Goal: Transaction & Acquisition: Purchase product/service

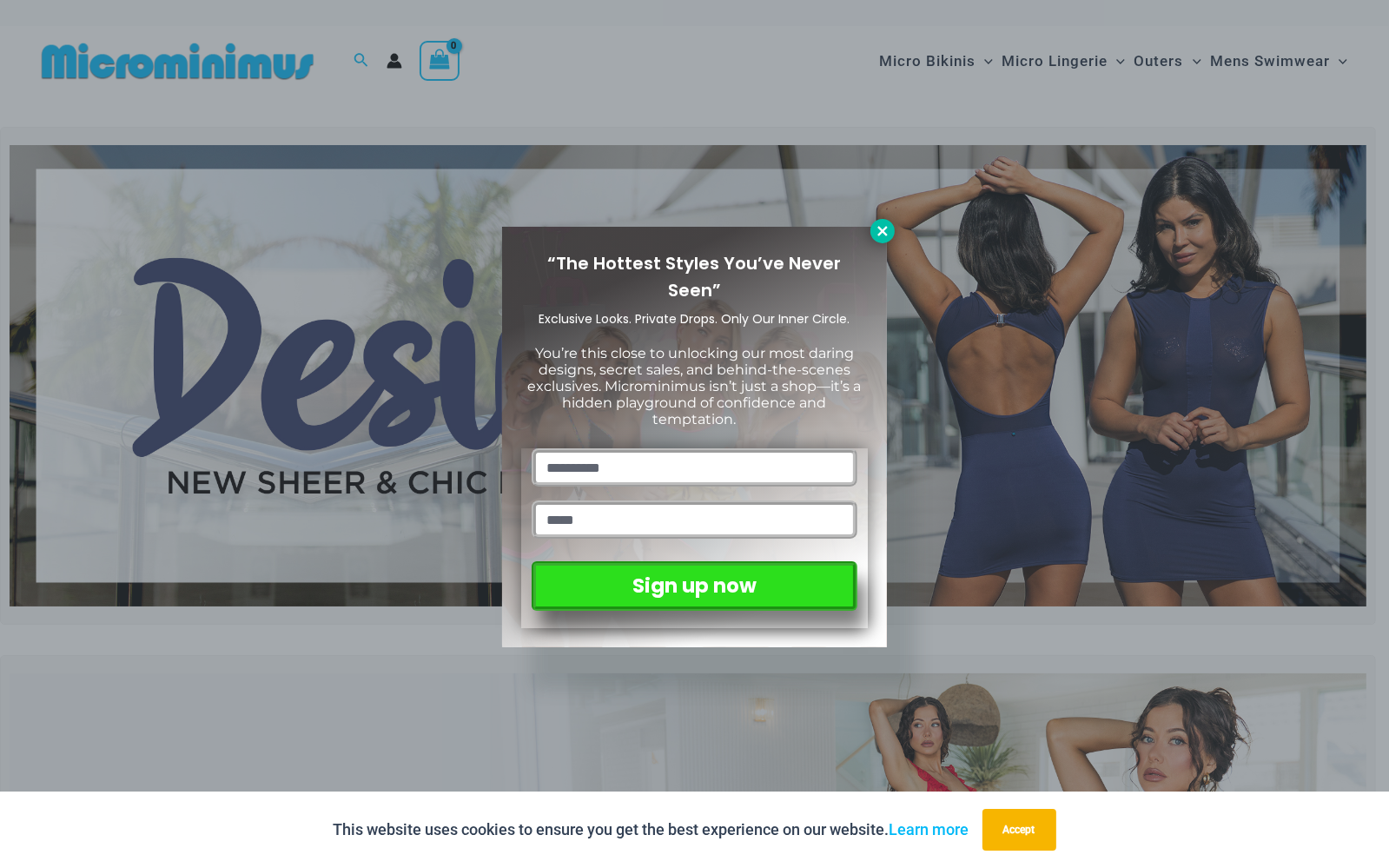
click at [880, 233] on icon at bounding box center [882, 231] width 9 height 9
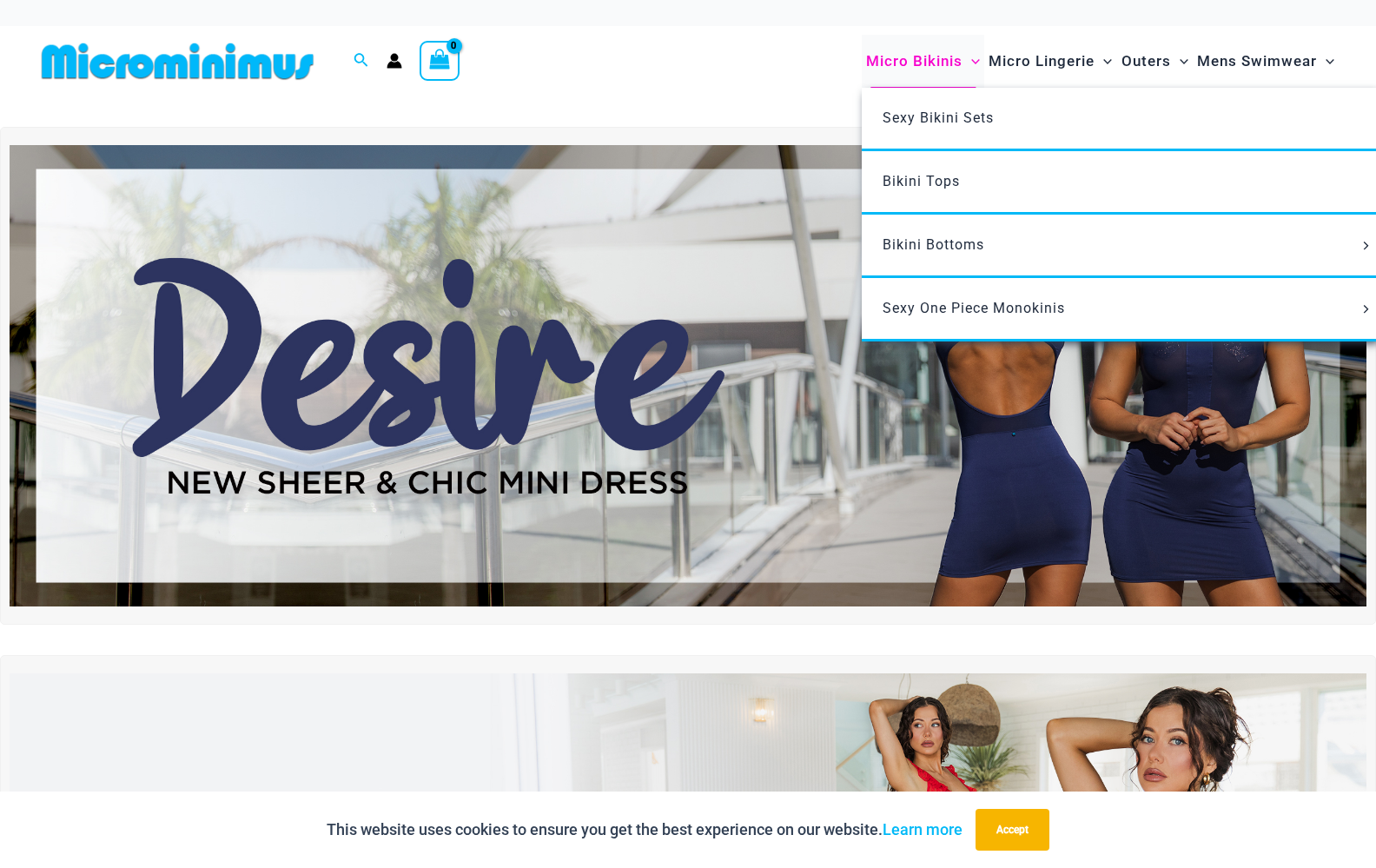
click at [912, 56] on span "Micro Bikinis" at bounding box center [915, 61] width 96 height 44
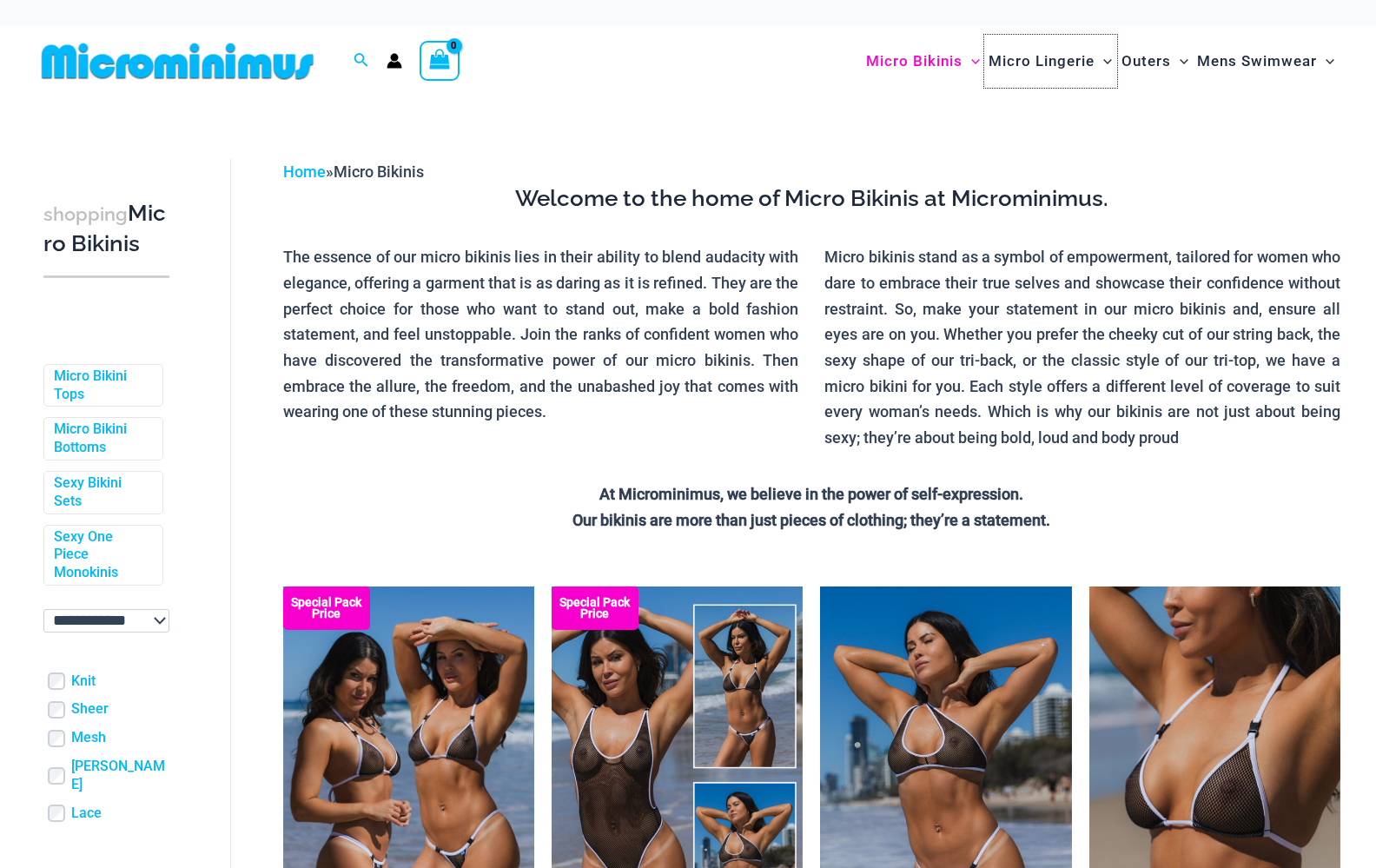
click at [1042, 57] on span "Micro Lingerie" at bounding box center [1042, 61] width 106 height 44
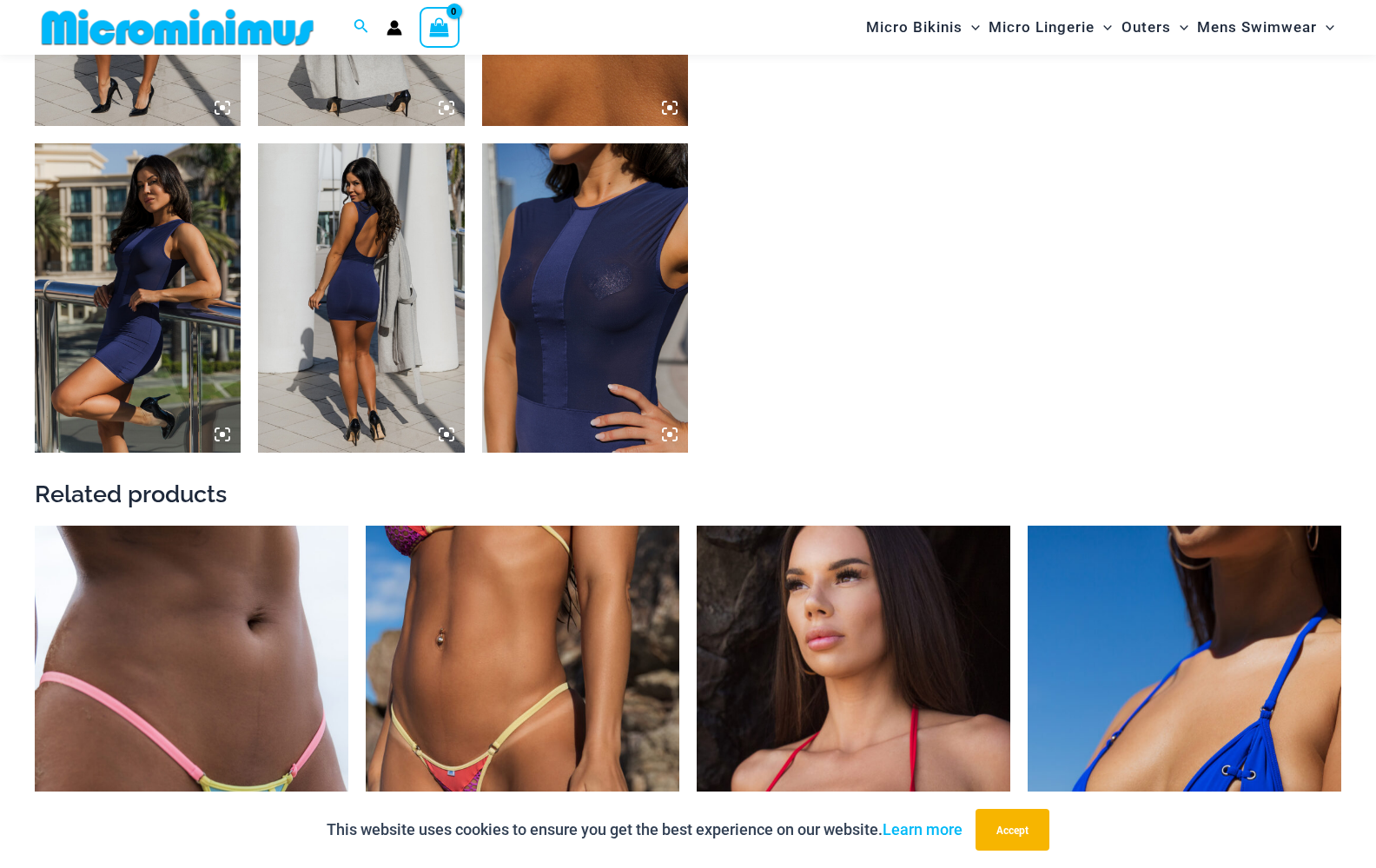
scroll to position [1894, 0]
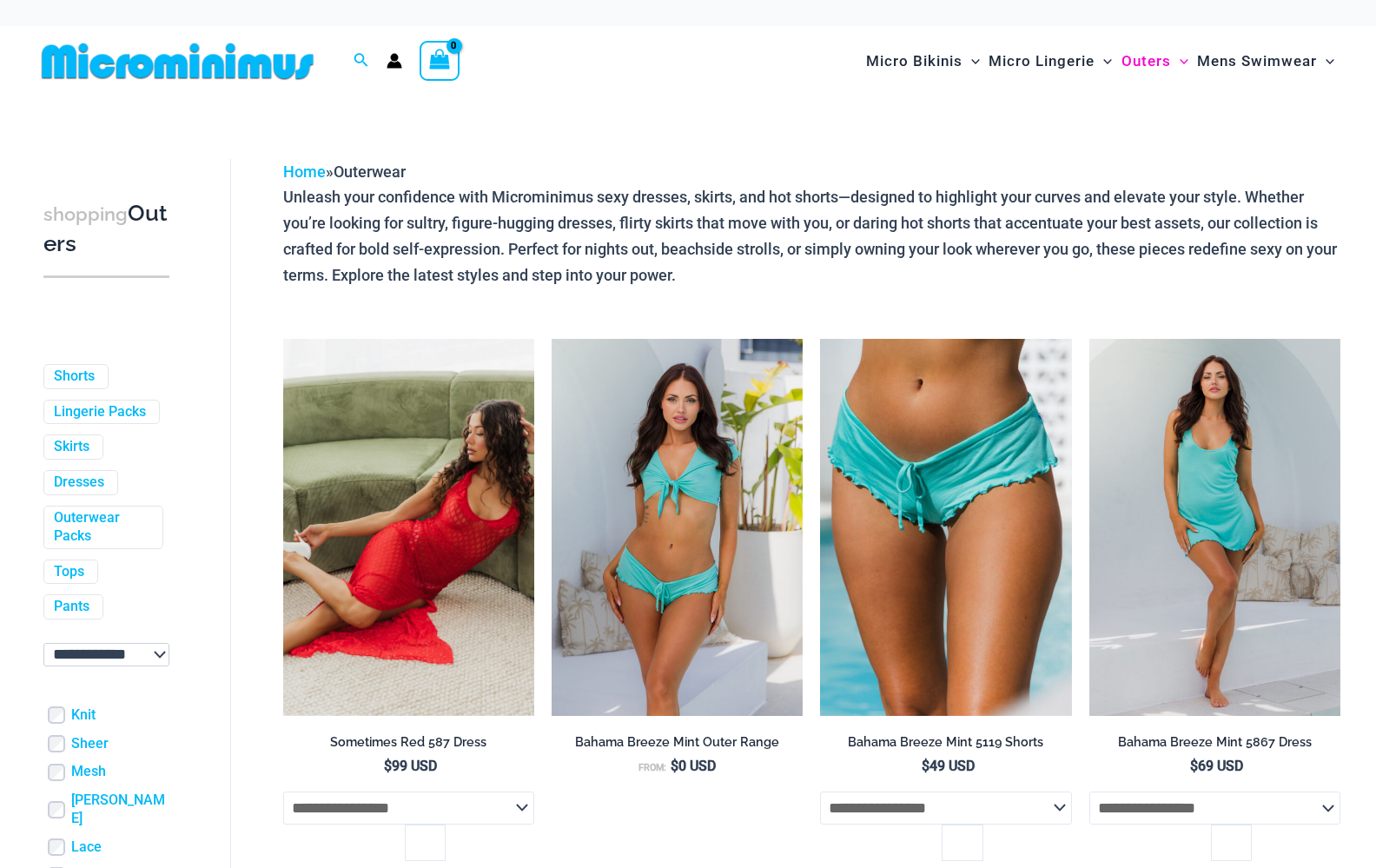
click at [80, 58] on img at bounding box center [178, 61] width 286 height 40
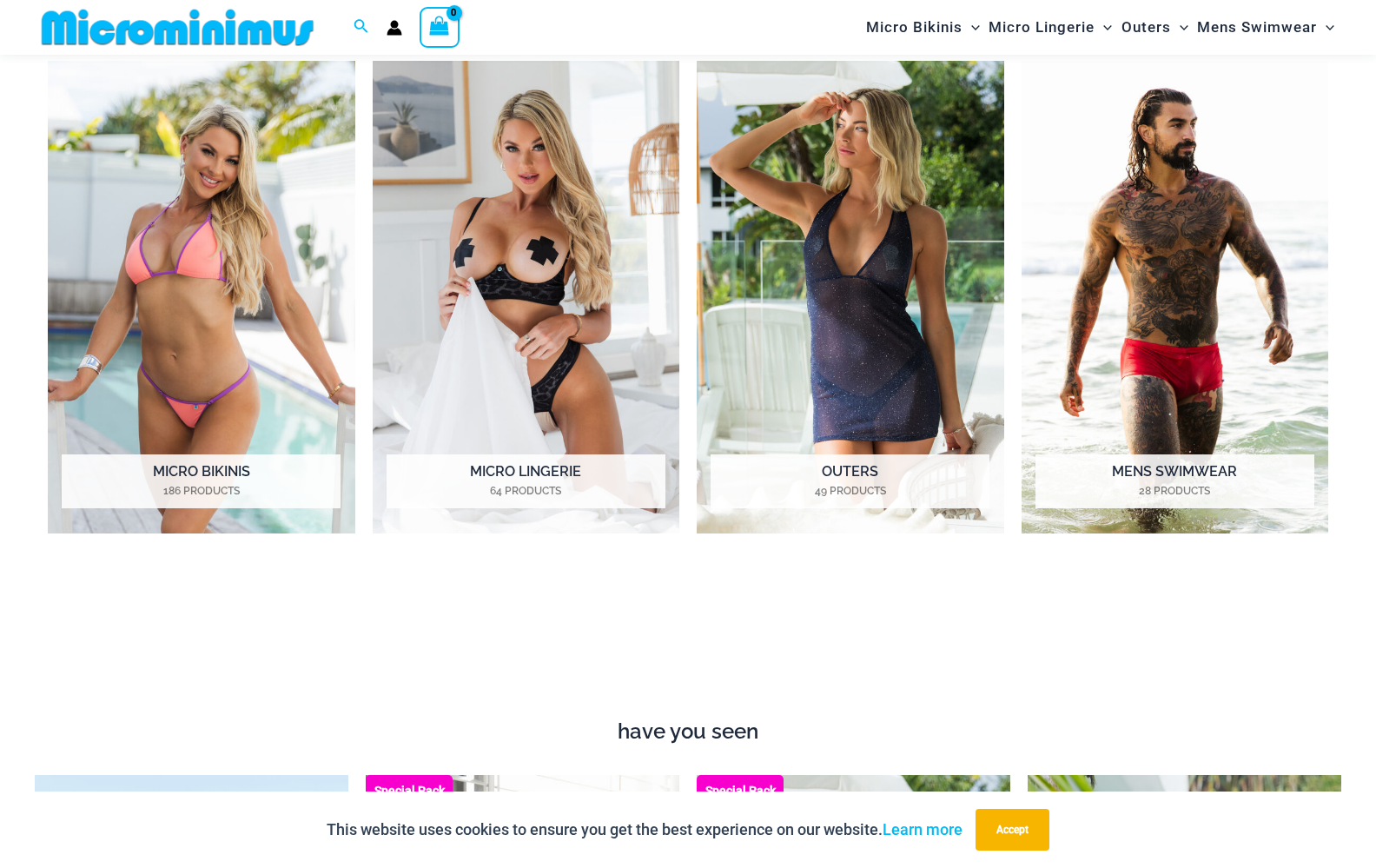
scroll to position [1808, 0]
